Goal: Find specific page/section: Find specific page/section

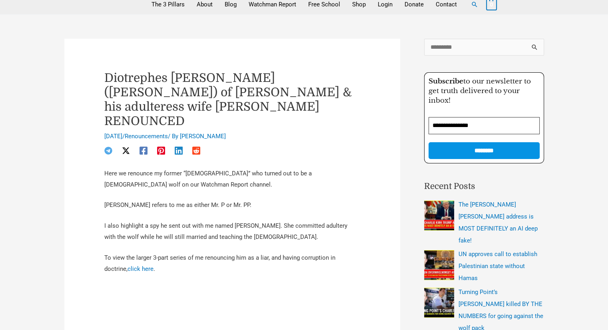
scroll to position [80, 0]
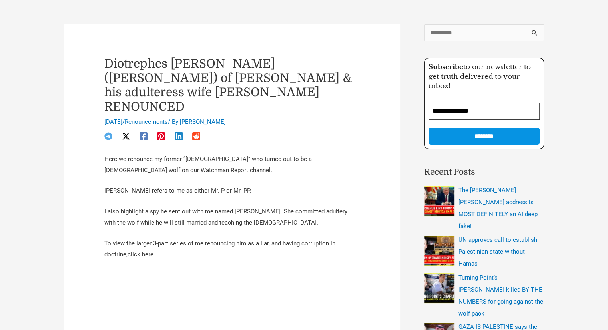
click at [128, 251] on link "click here" at bounding box center [141, 254] width 26 height 7
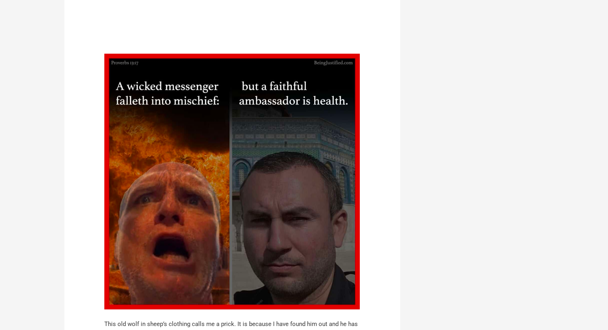
scroll to position [560, 0]
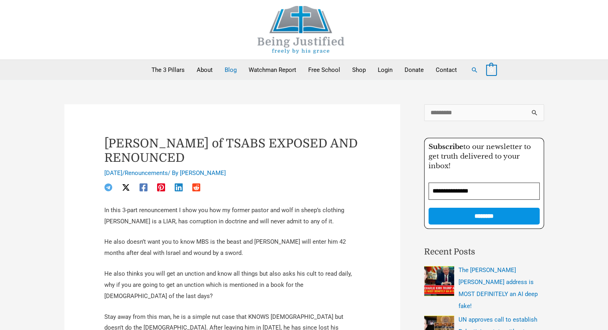
click at [230, 68] on link "Blog" at bounding box center [231, 70] width 24 height 20
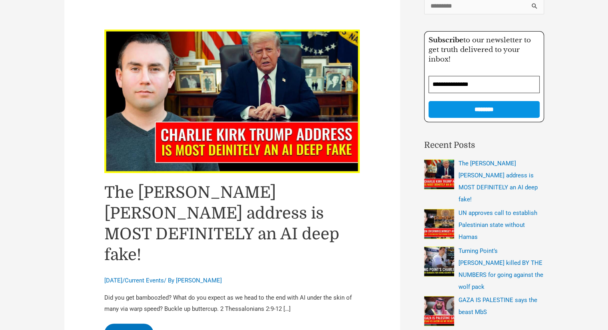
scroll to position [120, 0]
